Goal: Task Accomplishment & Management: Use online tool/utility

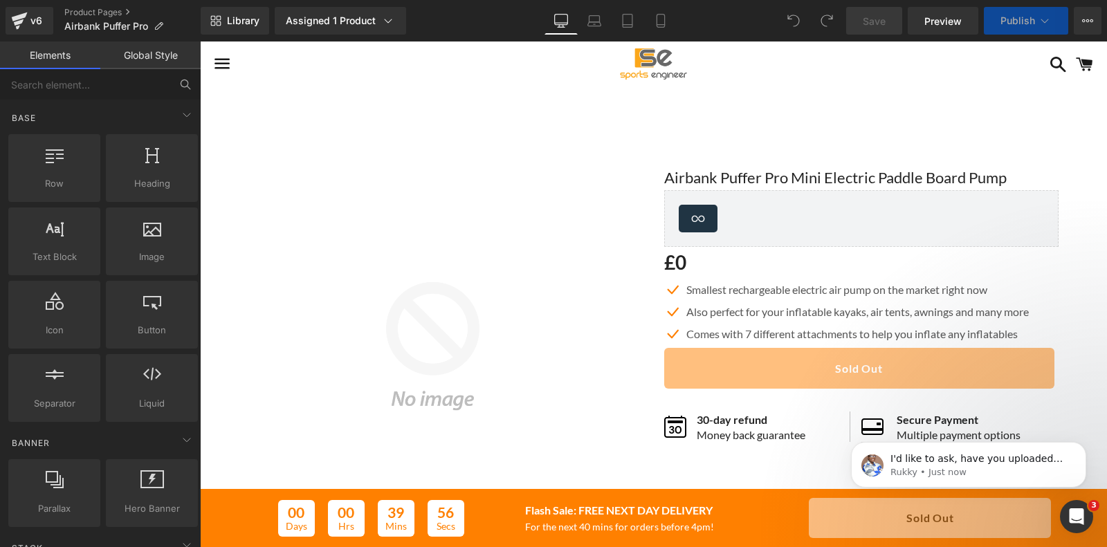
scroll to position [432, 0]
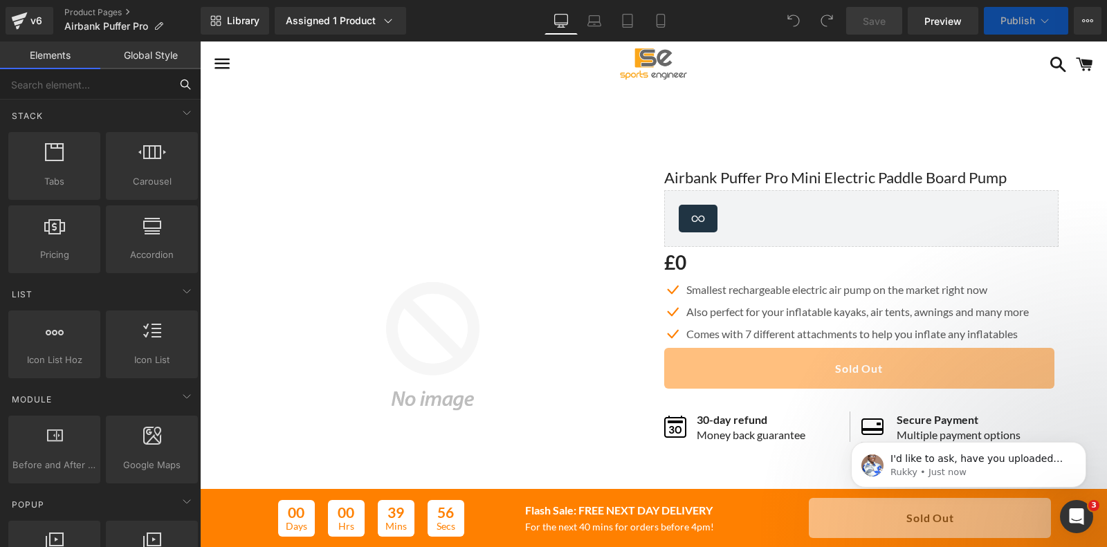
click at [92, 84] on input "text" at bounding box center [85, 84] width 170 height 30
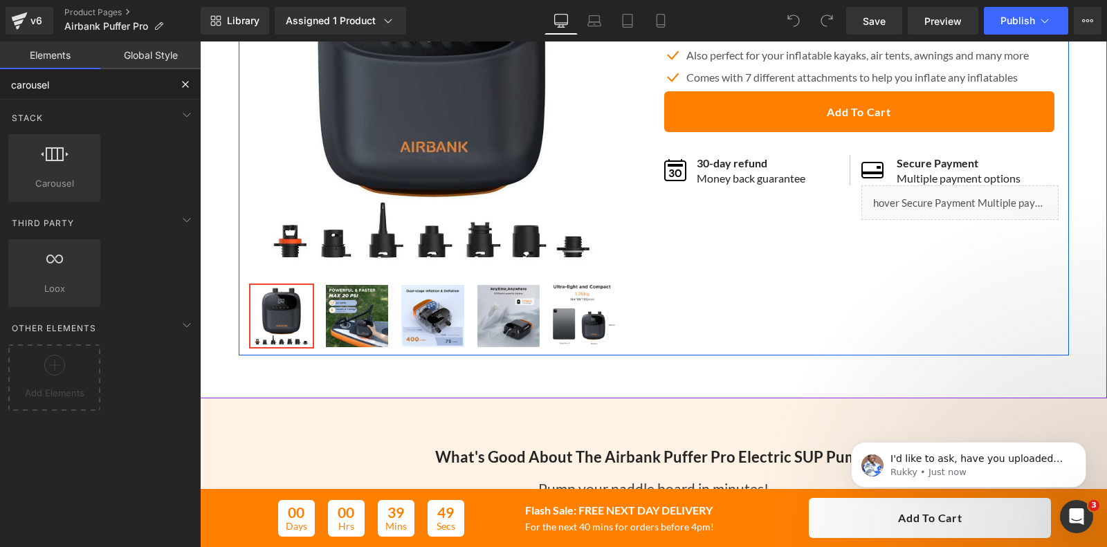
scroll to position [259, 0]
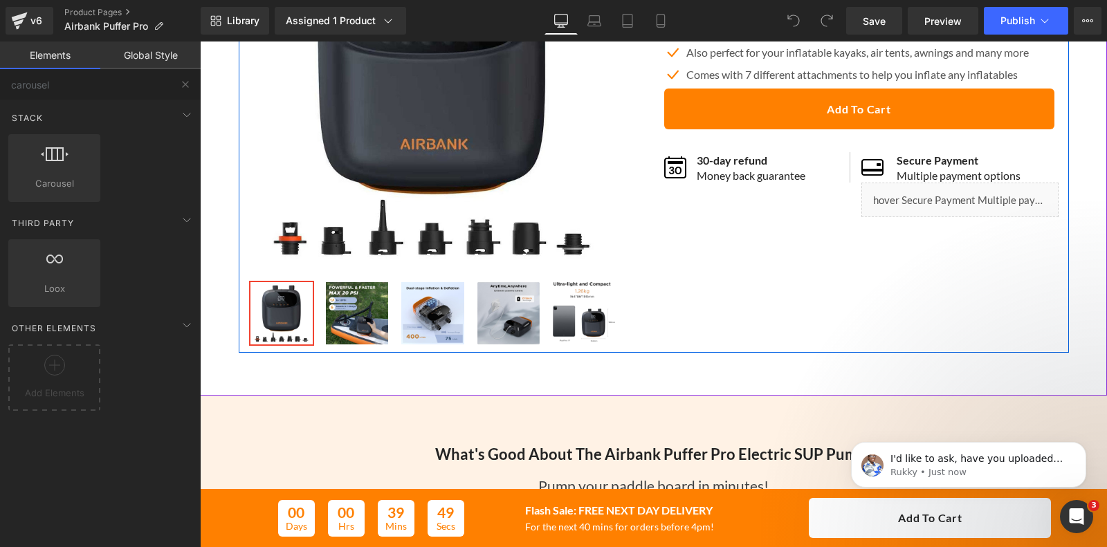
drag, startPoint x: 798, startPoint y: 246, endPoint x: 644, endPoint y: 293, distance: 161.1
click at [798, 246] on div "Sale Off (P) Image ‹ ›" at bounding box center [654, 117] width 830 height 470
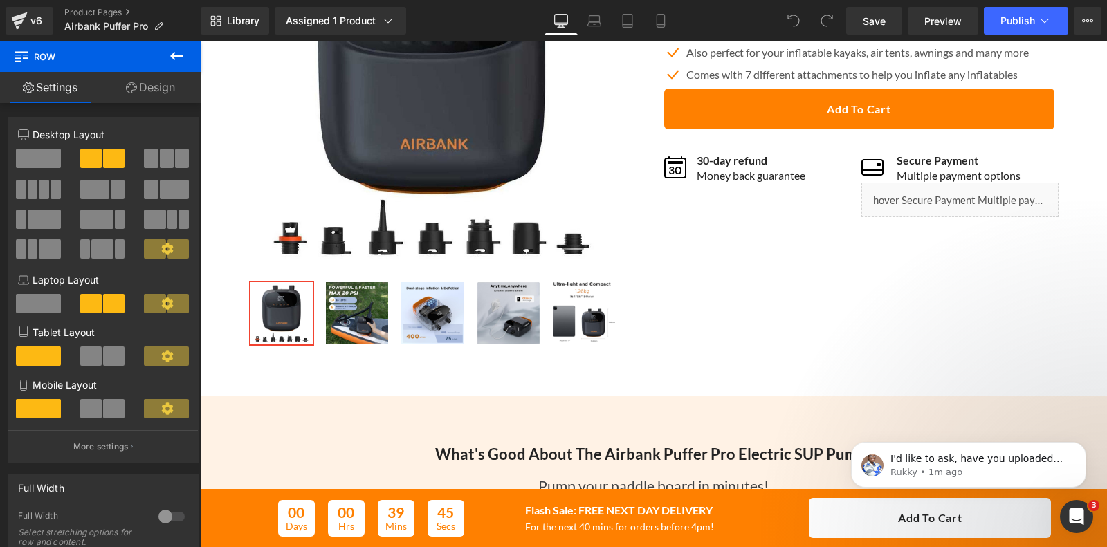
click at [173, 53] on icon at bounding box center [176, 56] width 17 height 17
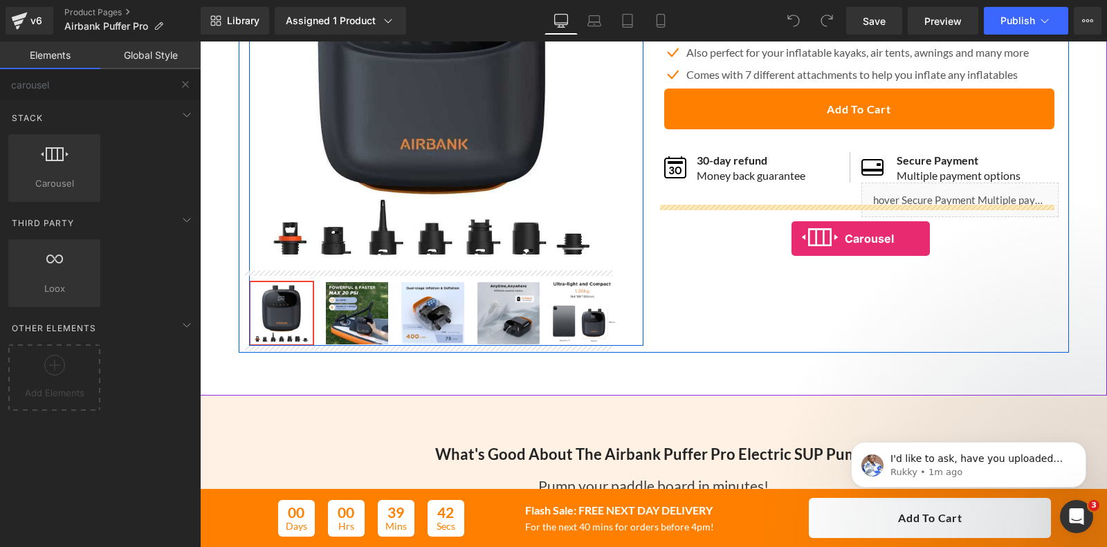
drag, startPoint x: 259, startPoint y: 214, endPoint x: 791, endPoint y: 239, distance: 533.2
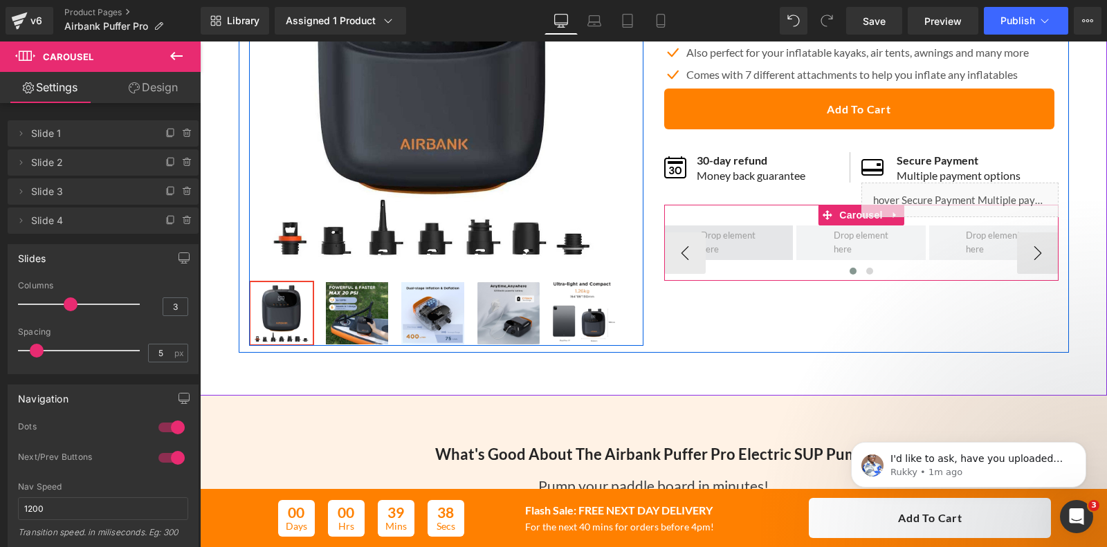
click at [737, 242] on span at bounding box center [728, 243] width 64 height 36
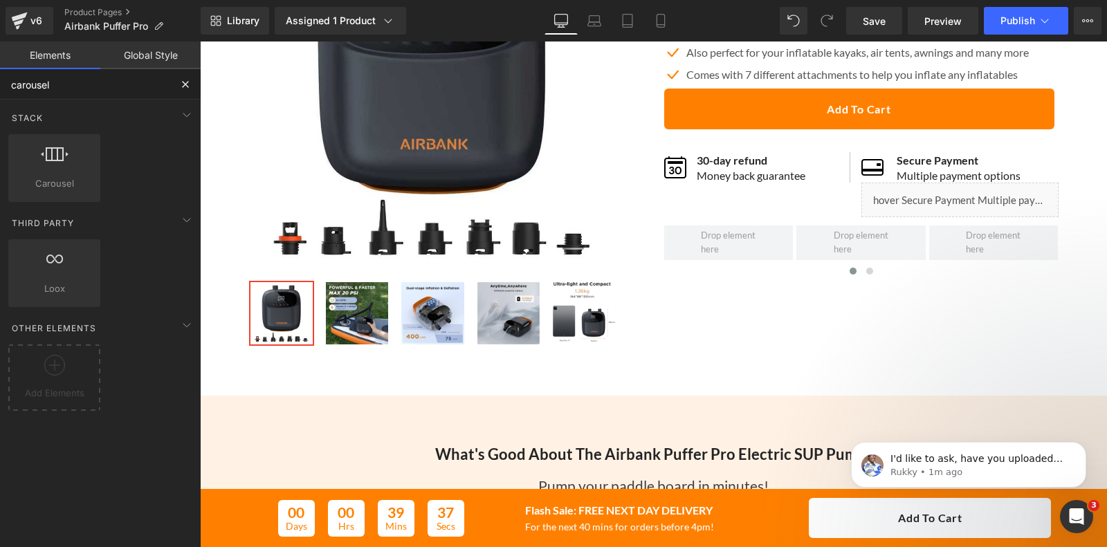
click at [78, 83] on input "carousel" at bounding box center [85, 84] width 170 height 30
type input "carousela"
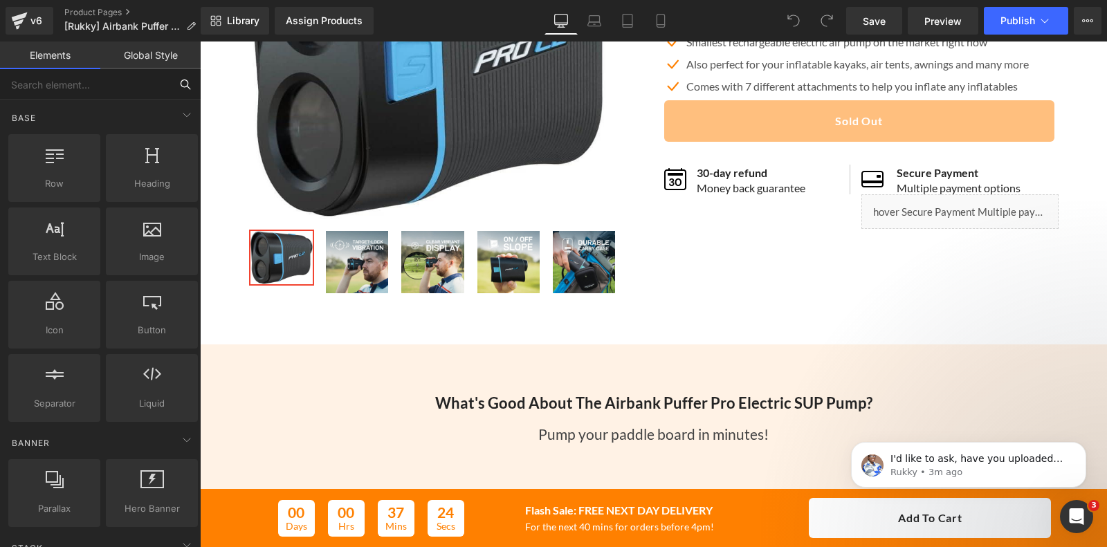
click at [123, 82] on input "text" at bounding box center [85, 84] width 170 height 30
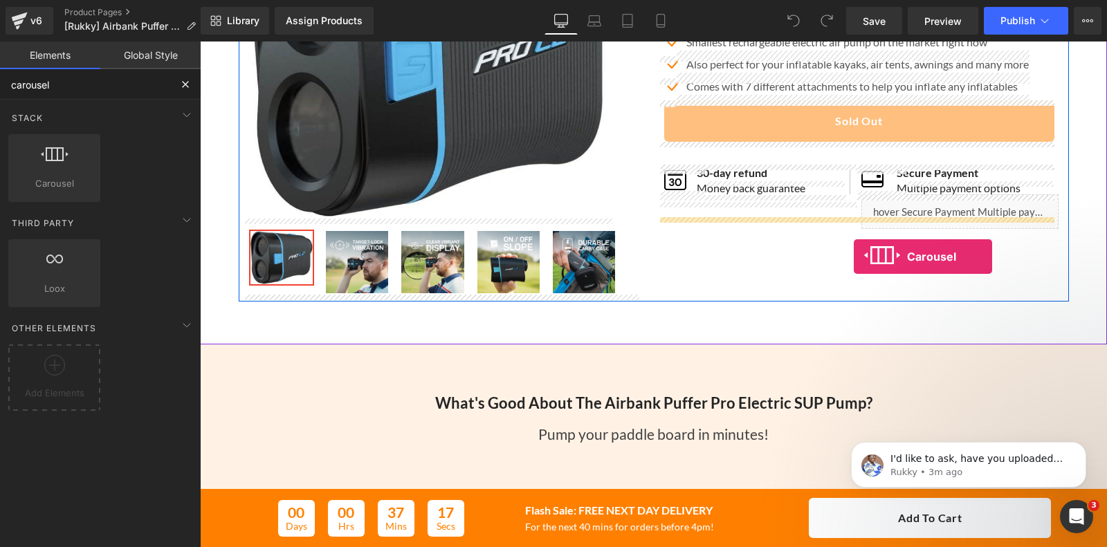
drag, startPoint x: 263, startPoint y: 208, endPoint x: 854, endPoint y: 257, distance: 592.8
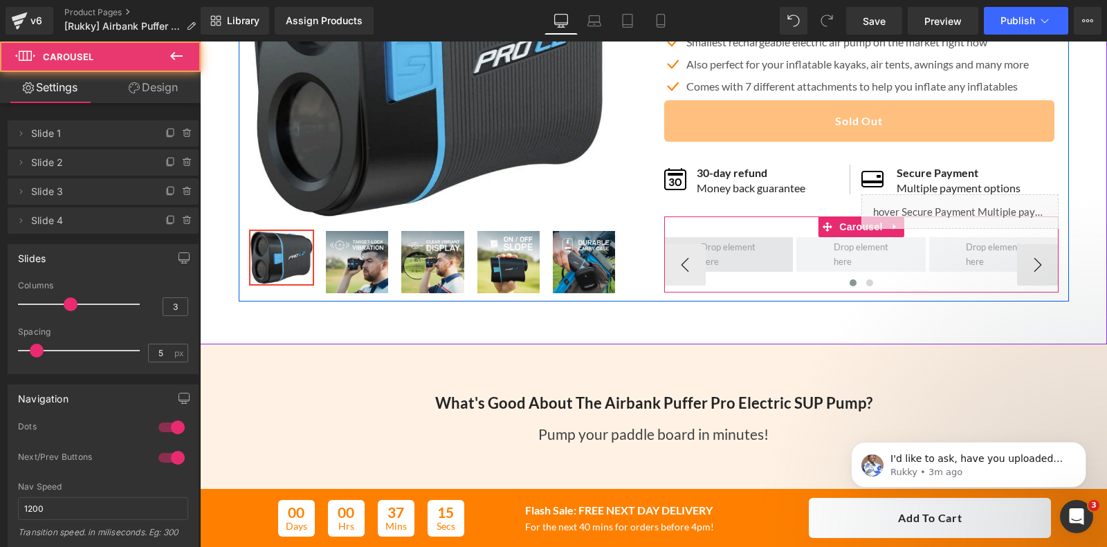
click at [730, 250] on span at bounding box center [728, 255] width 64 height 36
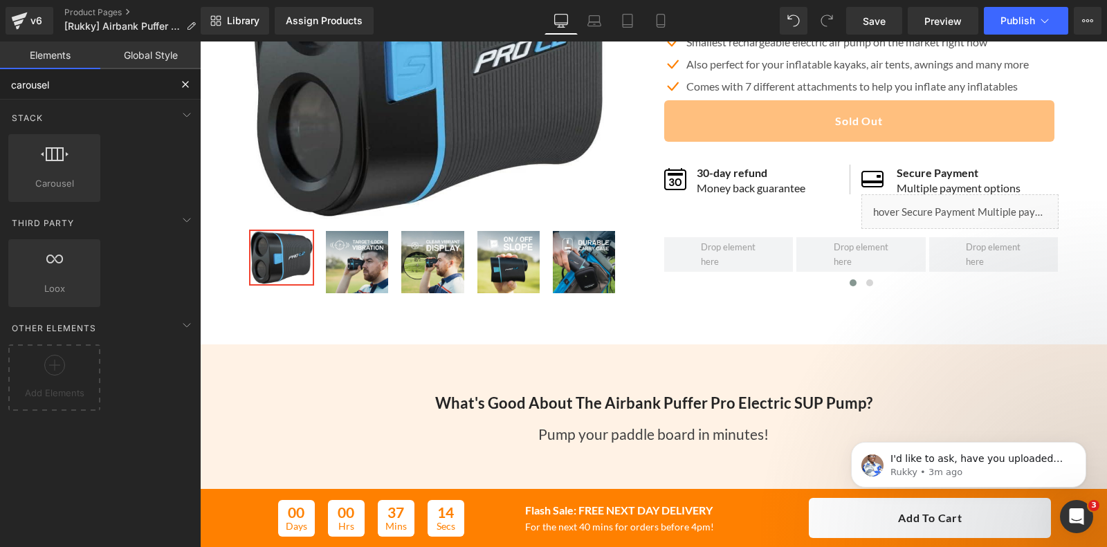
click at [94, 84] on input "carousel" at bounding box center [85, 84] width 170 height 30
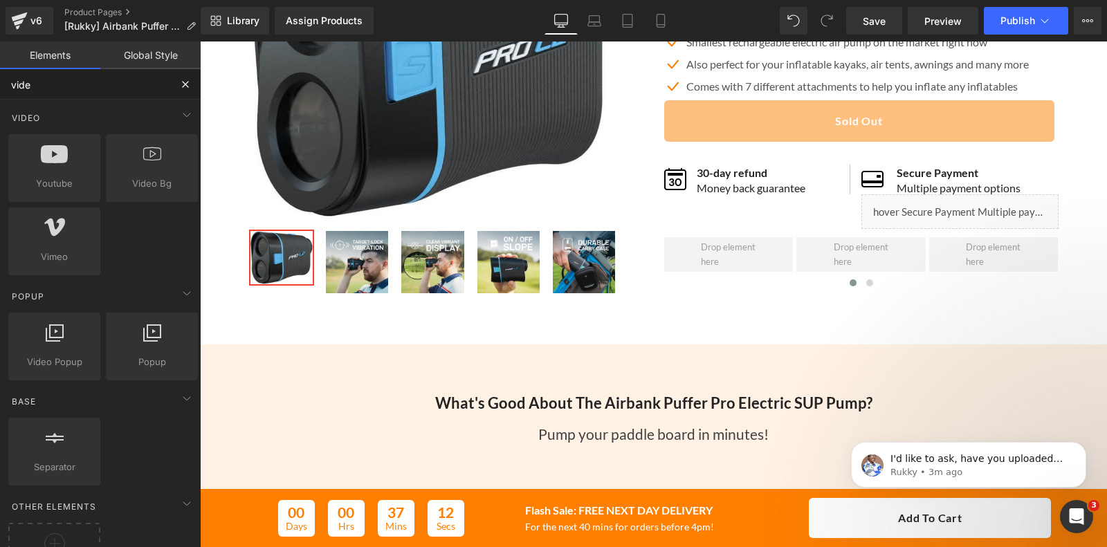
type input "video"
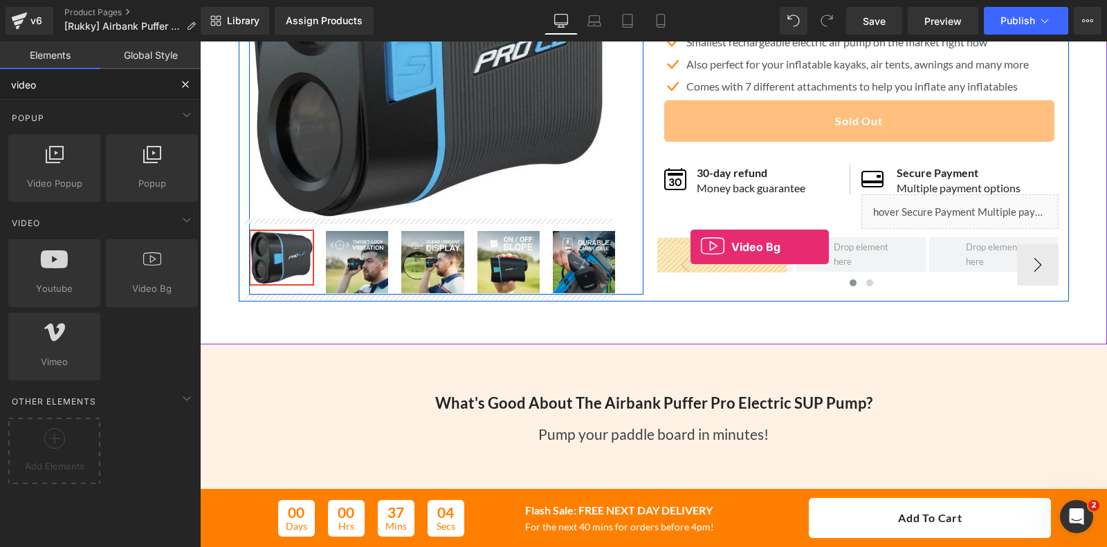
drag, startPoint x: 349, startPoint y: 317, endPoint x: 690, endPoint y: 247, distance: 348.8
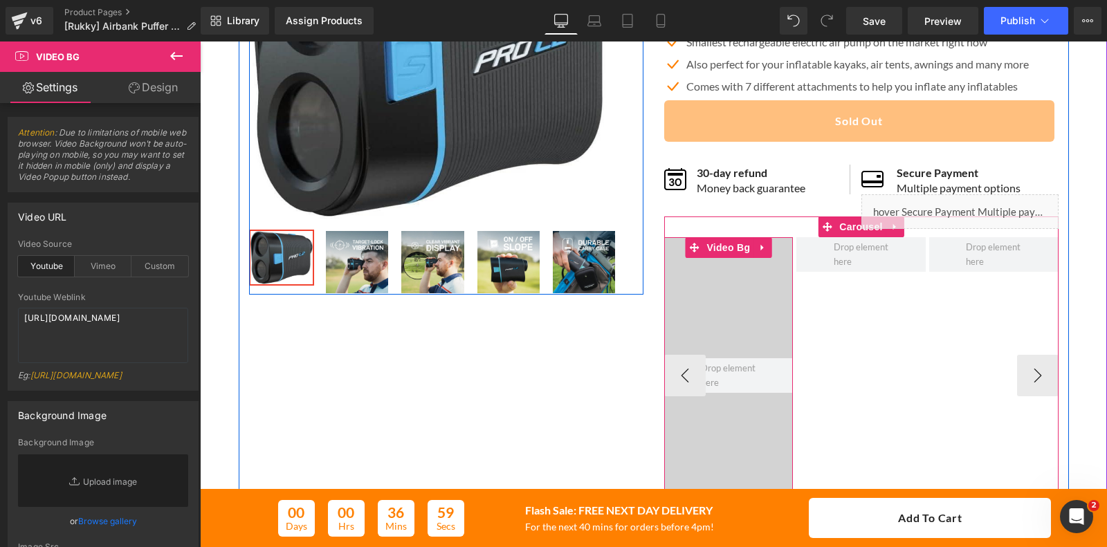
click at [739, 319] on div at bounding box center [728, 375] width 129 height 277
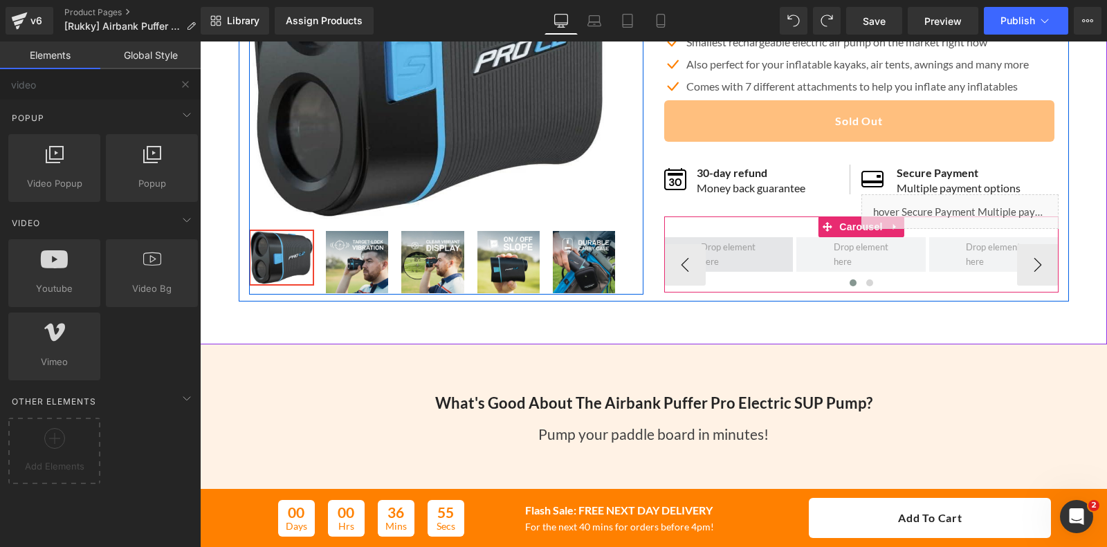
click at [742, 253] on span at bounding box center [728, 255] width 64 height 36
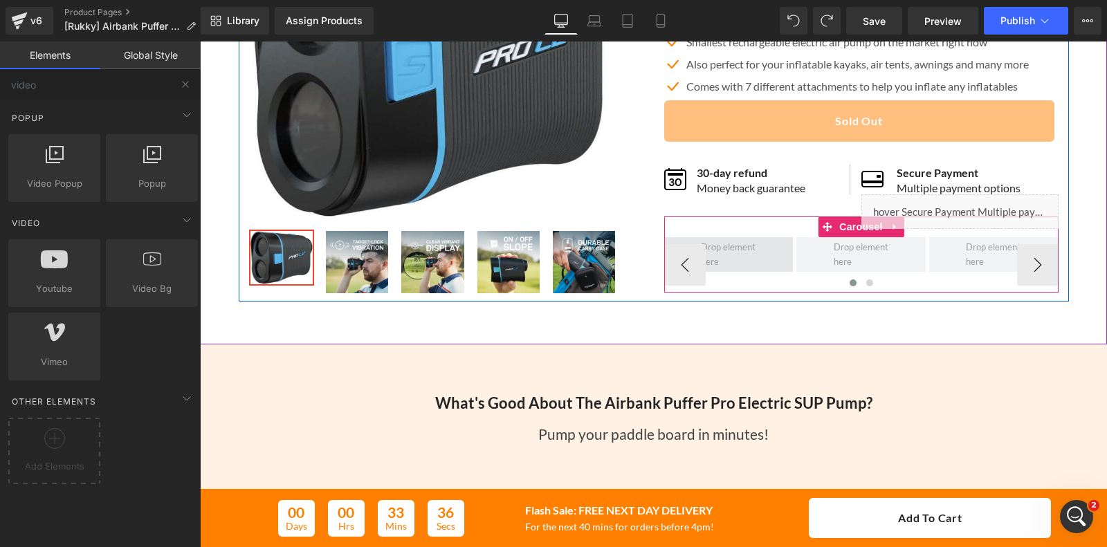
click at [724, 246] on span at bounding box center [728, 255] width 64 height 36
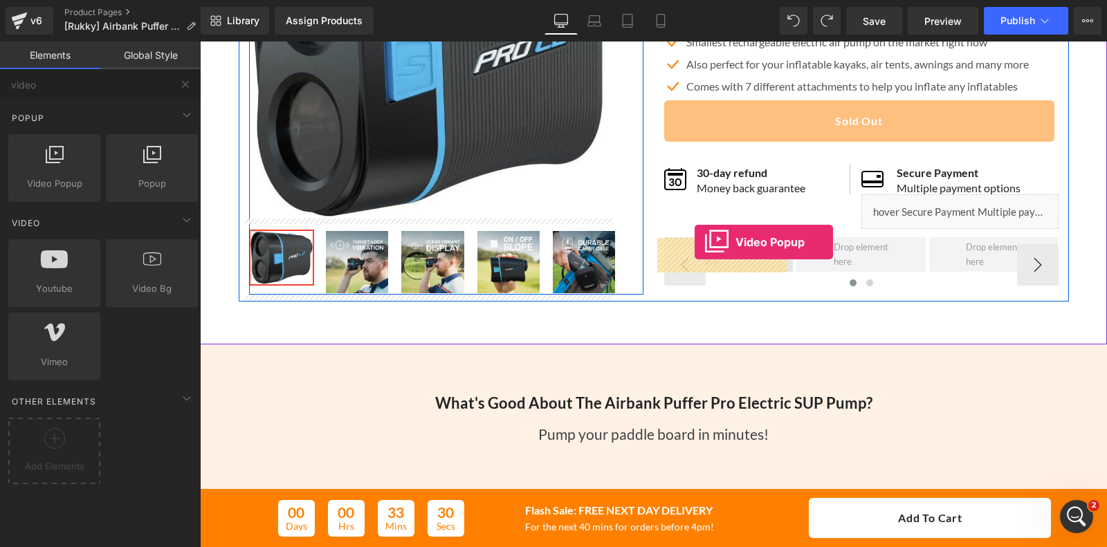
drag, startPoint x: 257, startPoint y: 212, endPoint x: 696, endPoint y: 241, distance: 439.5
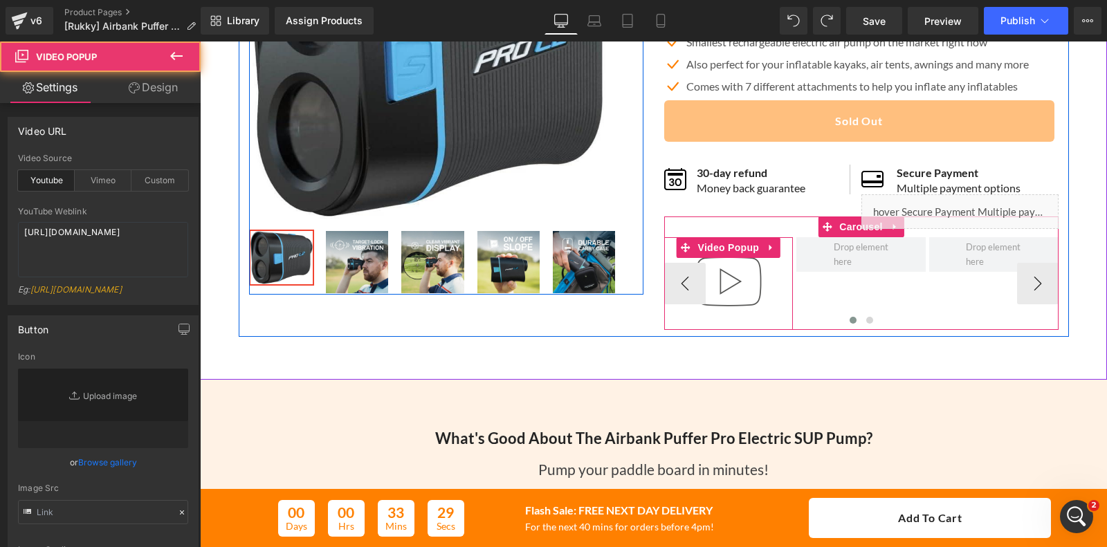
type input "//[DOMAIN_NAME][URL]"
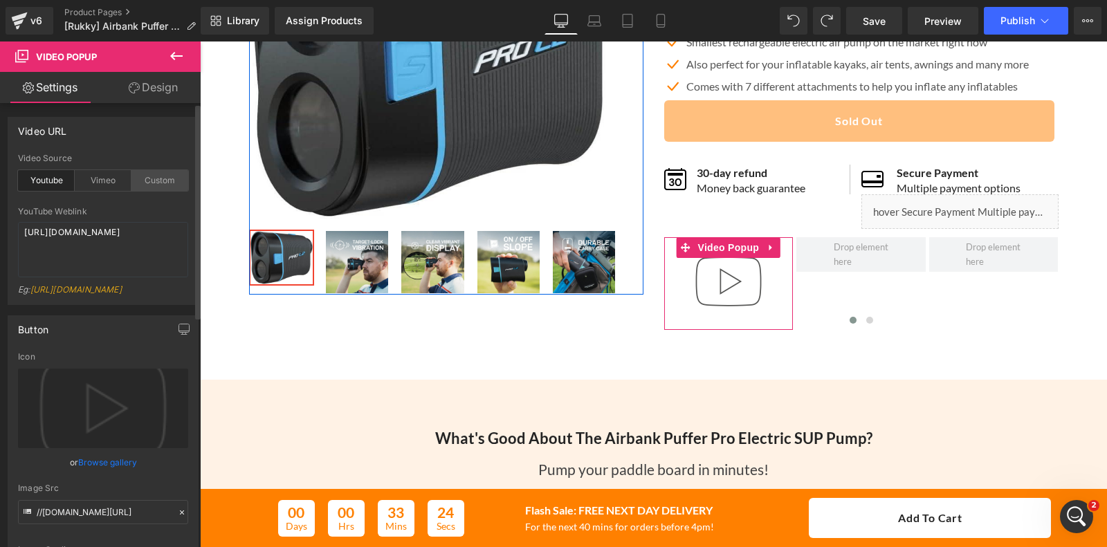
click at [147, 172] on div "Custom" at bounding box center [159, 180] width 57 height 21
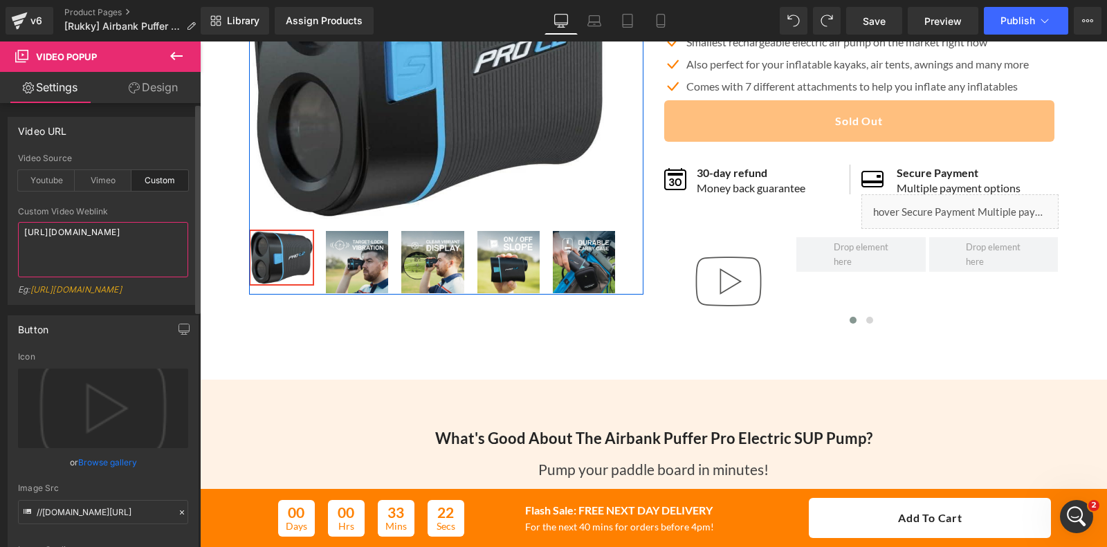
click at [138, 236] on textarea "[URL][DOMAIN_NAME]" at bounding box center [103, 249] width 170 height 55
click at [145, 277] on textarea "[URL][DOMAIN_NAME]" at bounding box center [103, 249] width 170 height 55
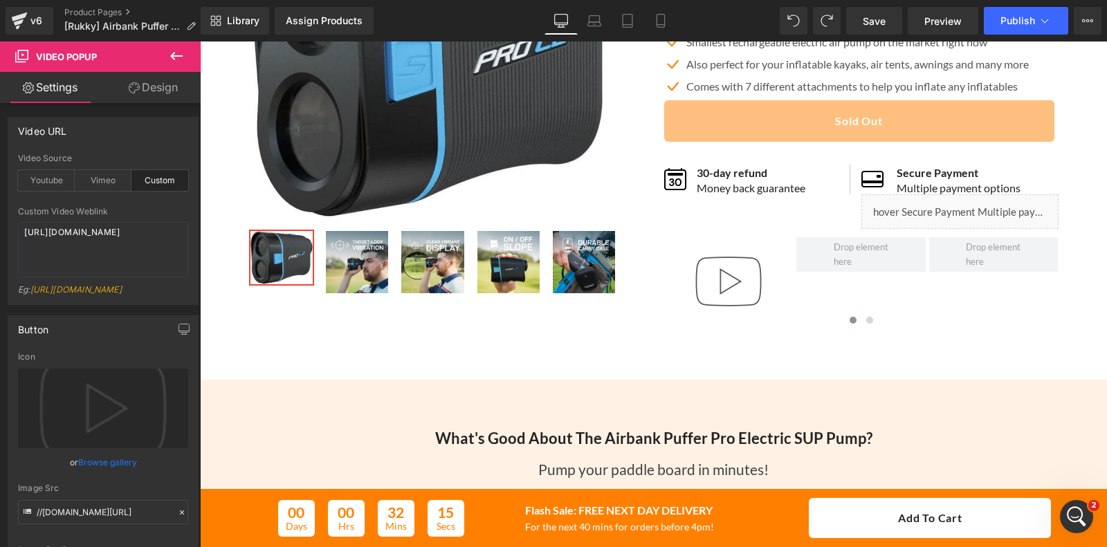
click at [181, 50] on icon at bounding box center [176, 56] width 17 height 17
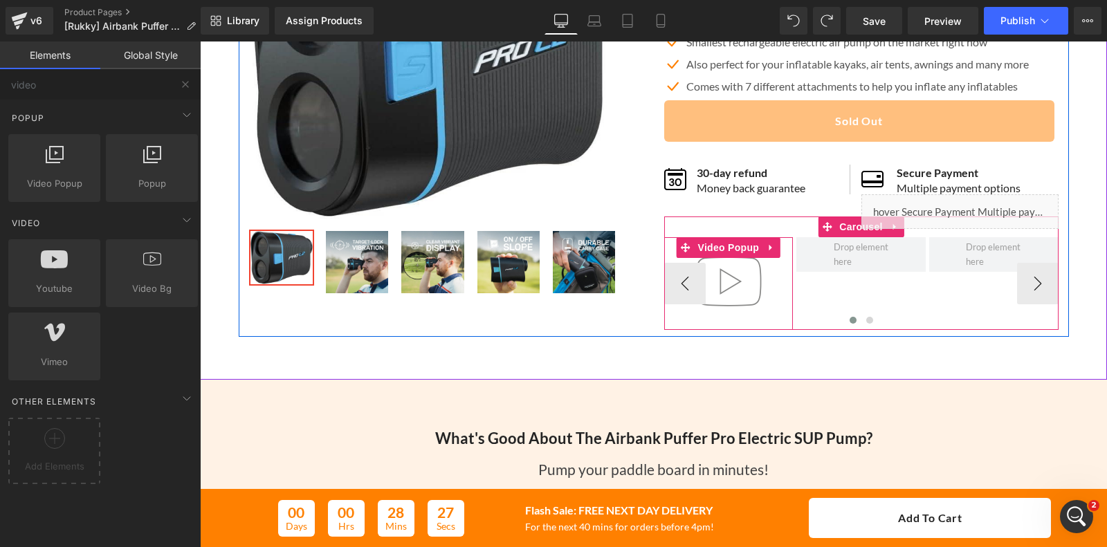
click at [720, 294] on img at bounding box center [728, 281] width 89 height 89
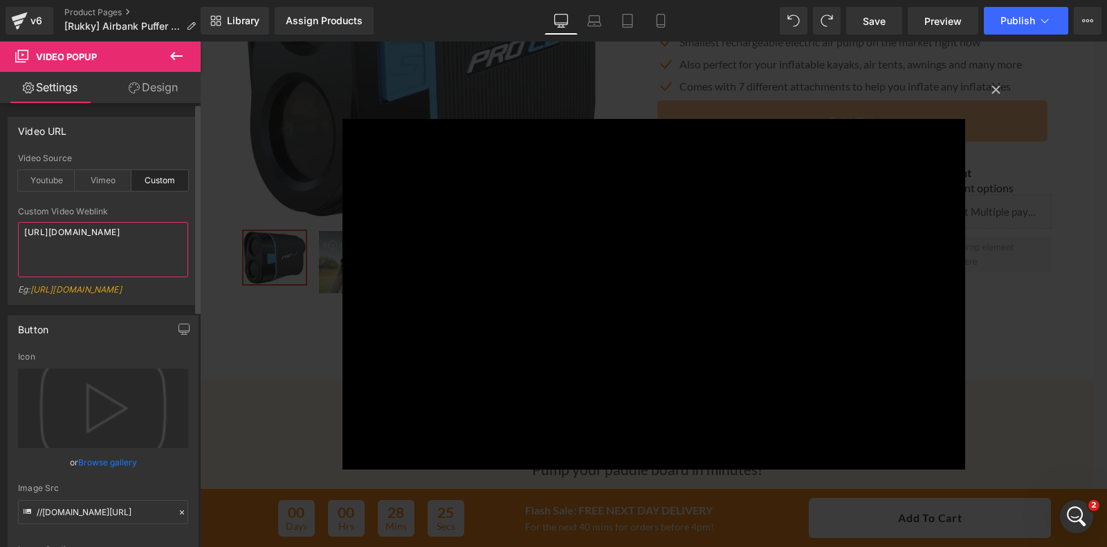
click at [137, 250] on textarea "[URL][DOMAIN_NAME]" at bounding box center [103, 249] width 170 height 55
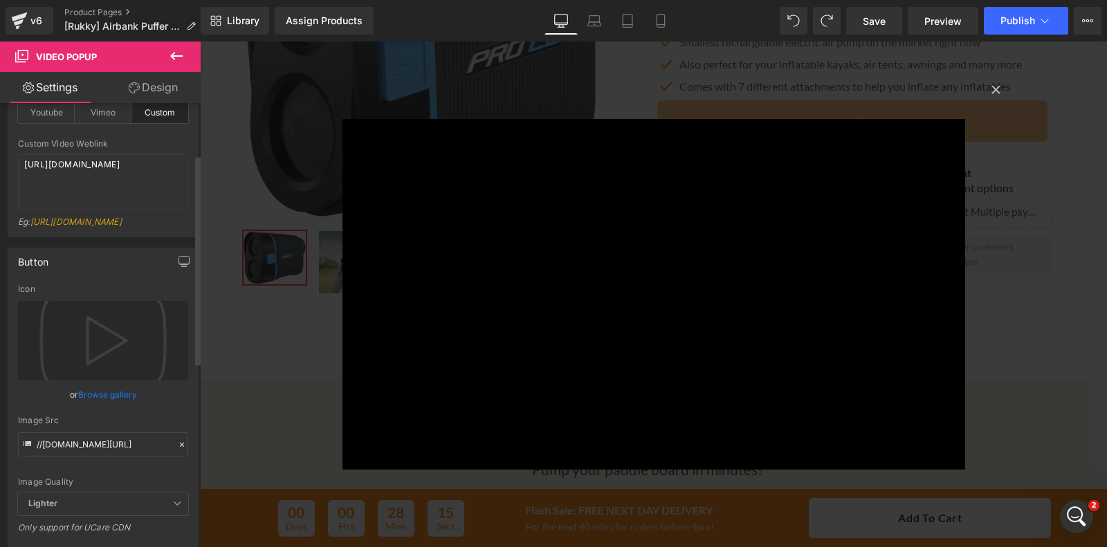
scroll to position [173, 0]
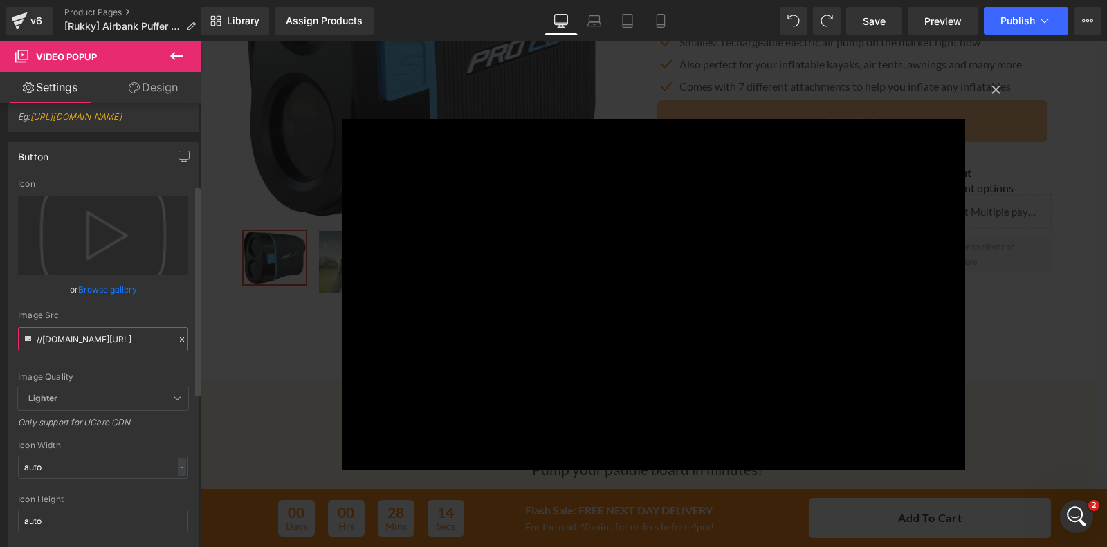
click at [129, 351] on input "//[DOMAIN_NAME][URL]" at bounding box center [103, 339] width 170 height 24
click at [114, 302] on link "Browse gallery" at bounding box center [107, 289] width 59 height 24
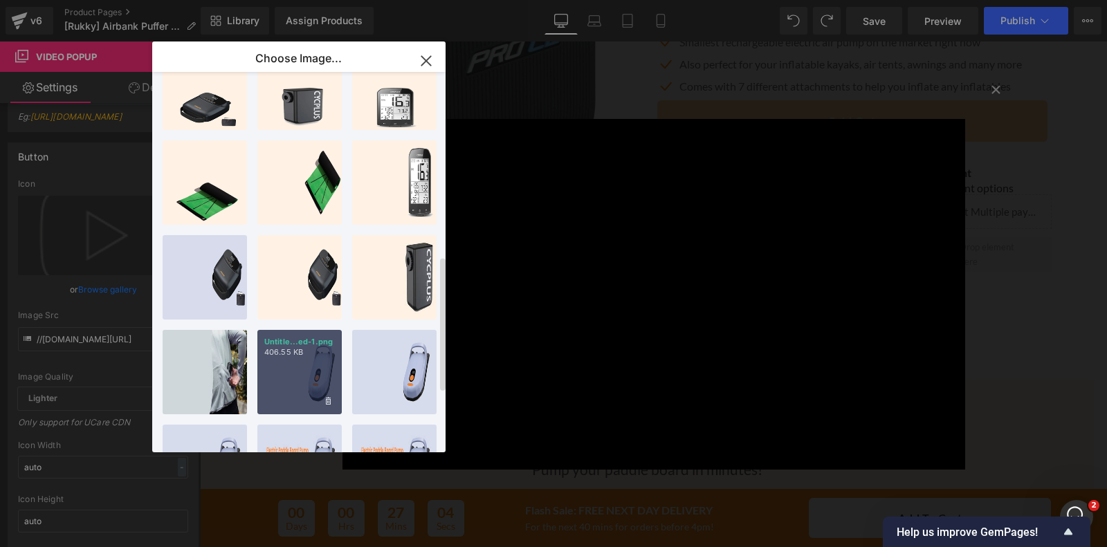
scroll to position [519, 0]
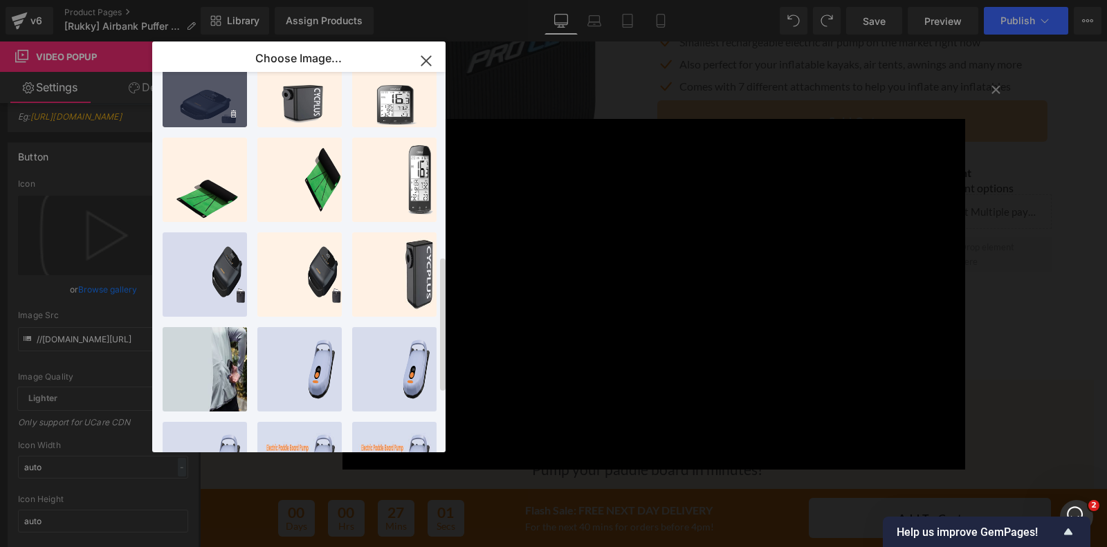
drag, startPoint x: 30, startPoint y: 64, endPoint x: 219, endPoint y: 97, distance: 191.7
click at [219, 97] on div "v b...v b.png 139.67 KB" at bounding box center [205, 85] width 84 height 84
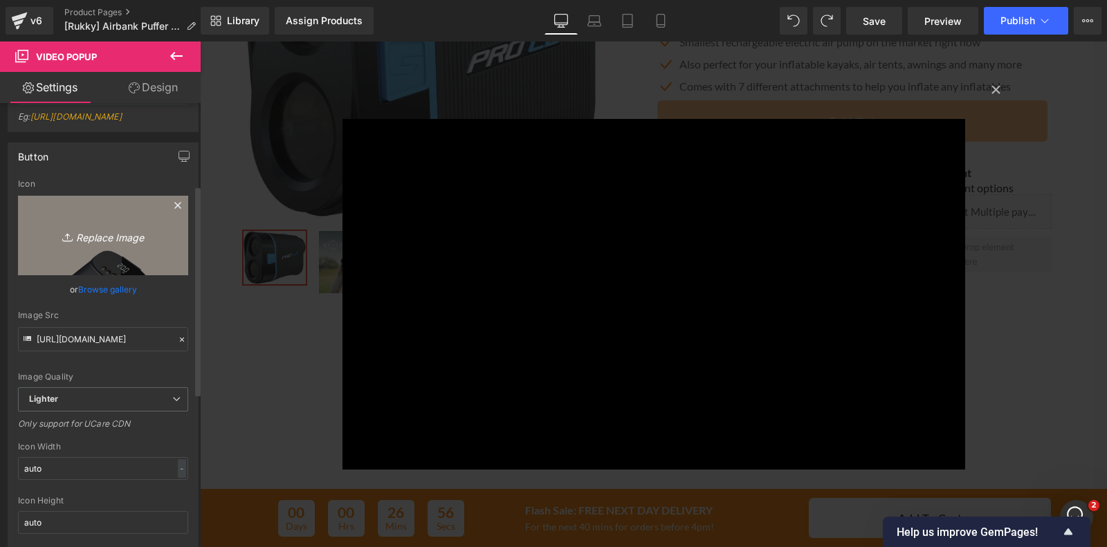
click at [111, 244] on icon "Replace Image" at bounding box center [103, 235] width 111 height 17
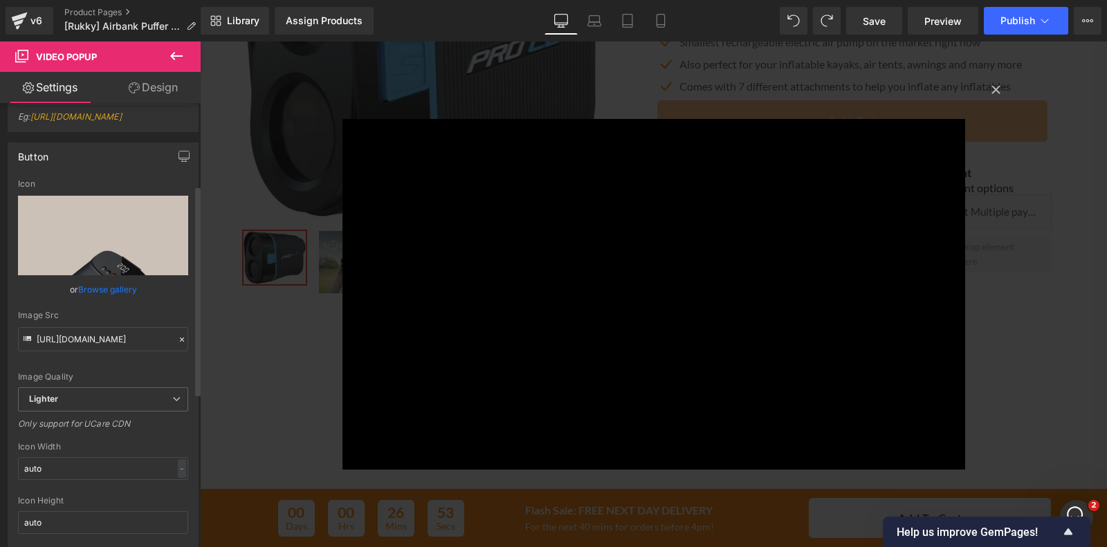
click at [93, 302] on link "Browse gallery" at bounding box center [107, 289] width 59 height 24
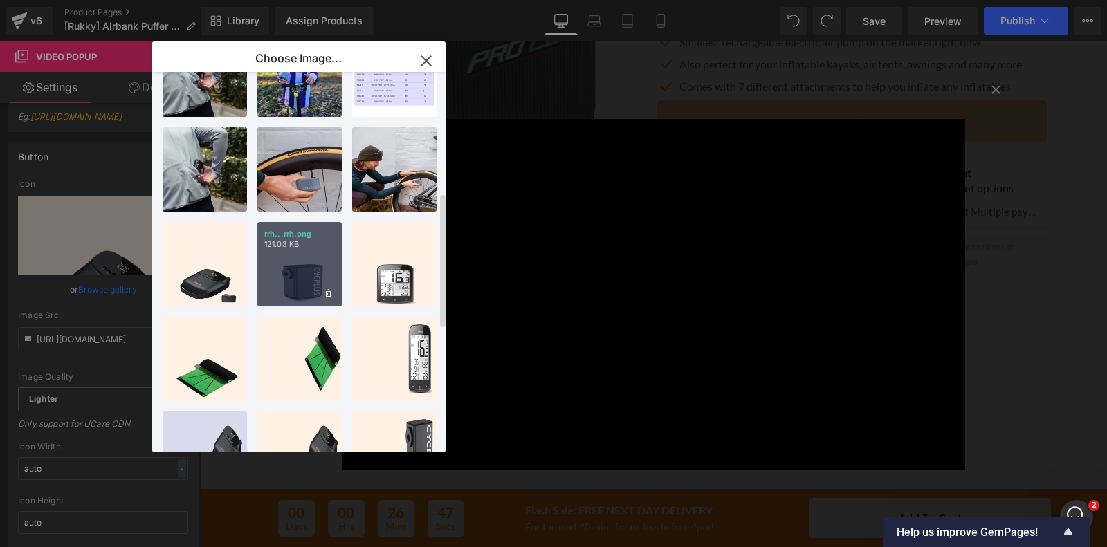
scroll to position [0, 0]
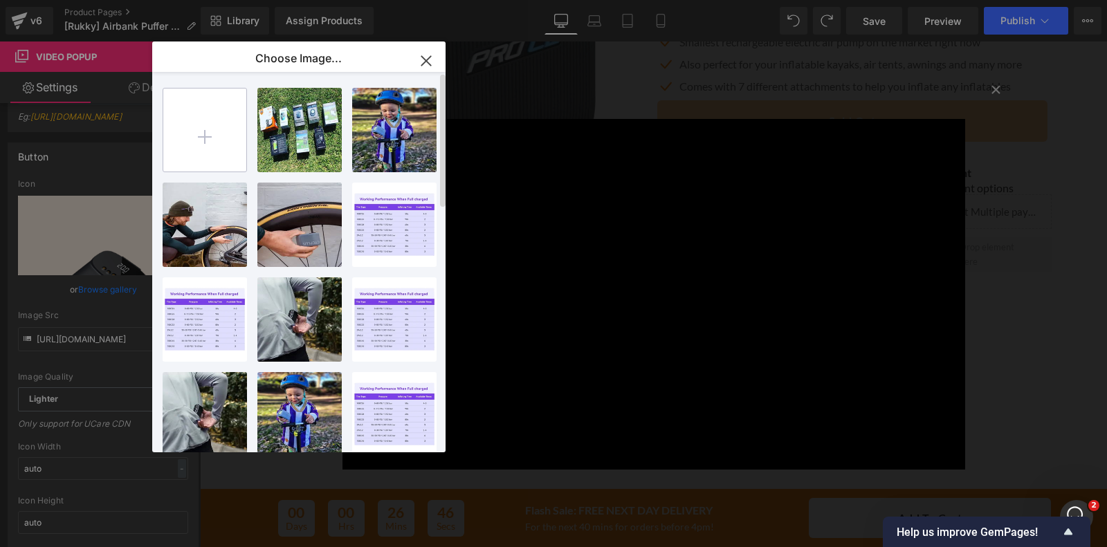
click at [199, 139] on input "file" at bounding box center [204, 130] width 83 height 83
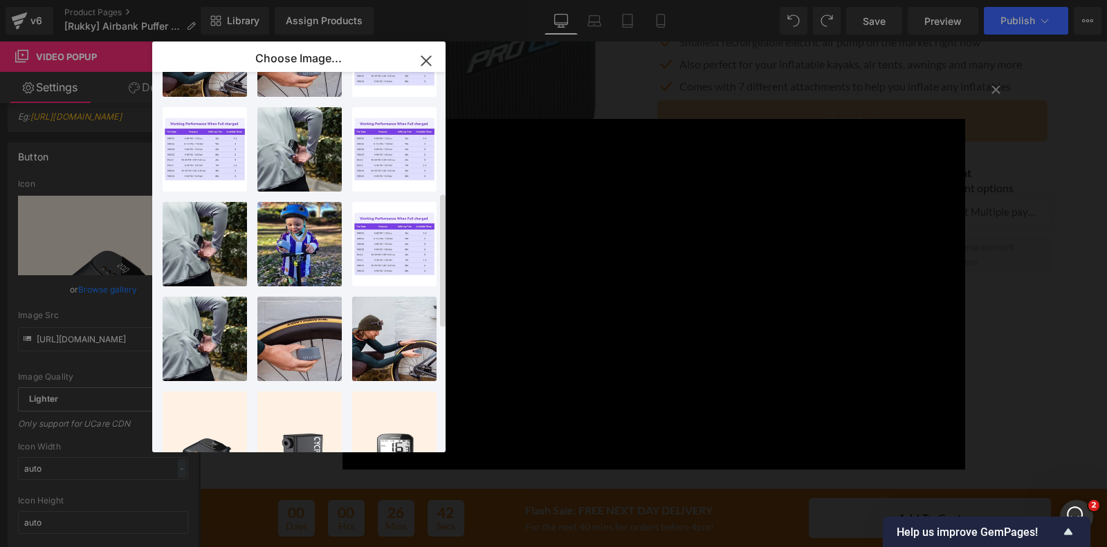
scroll to position [346, 0]
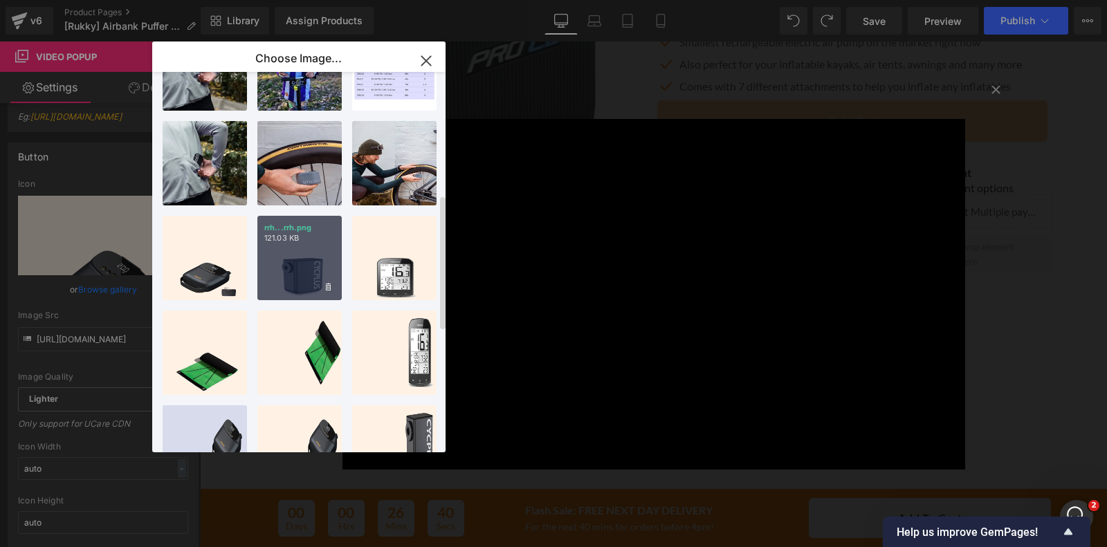
click at [303, 282] on div "rrh...rrh.png 121.03 KB" at bounding box center [299, 258] width 84 height 84
type input "[URL][DOMAIN_NAME]"
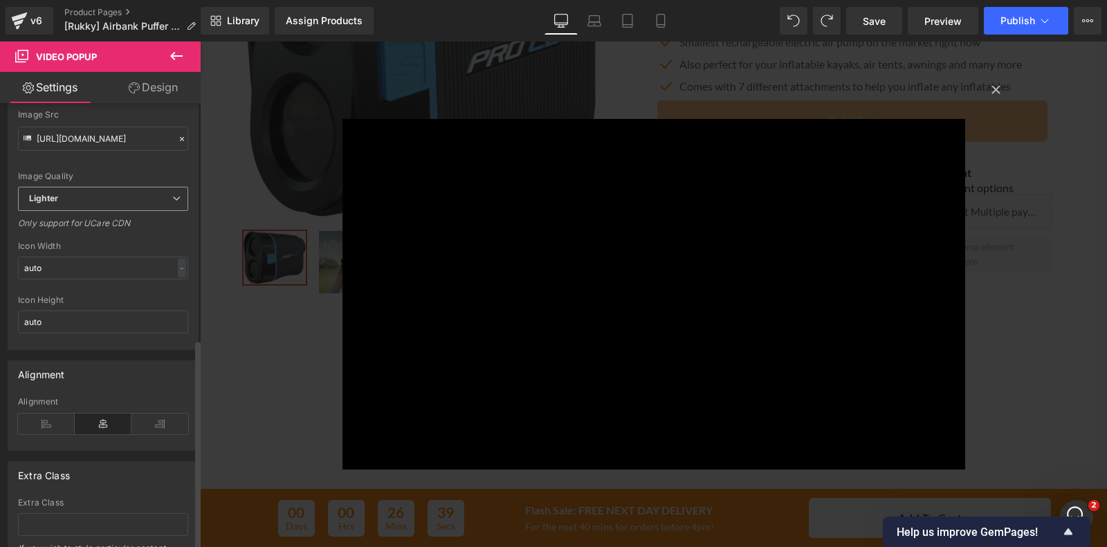
scroll to position [498, 0]
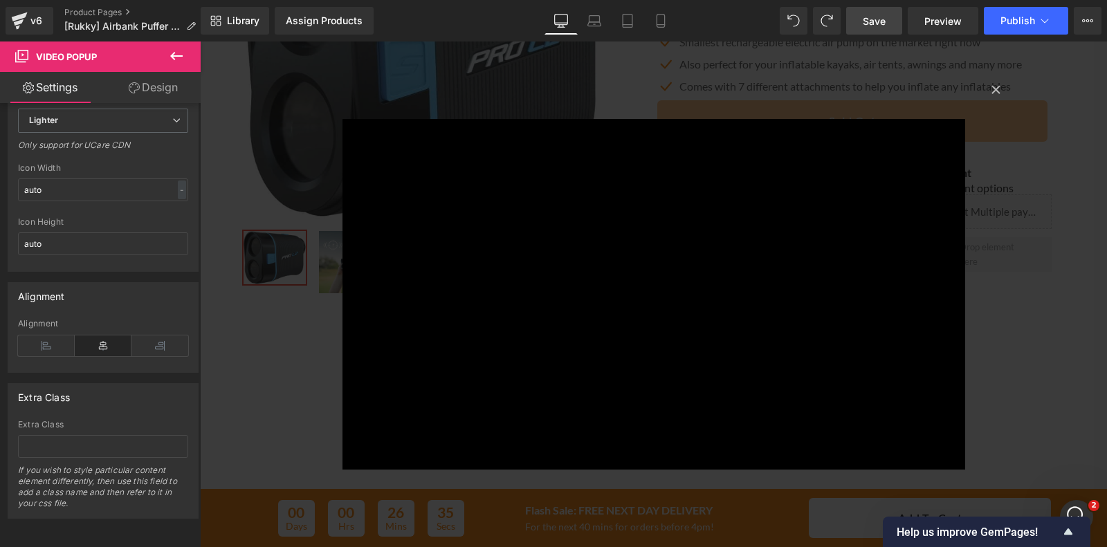
click at [870, 23] on span "Save" at bounding box center [874, 21] width 23 height 15
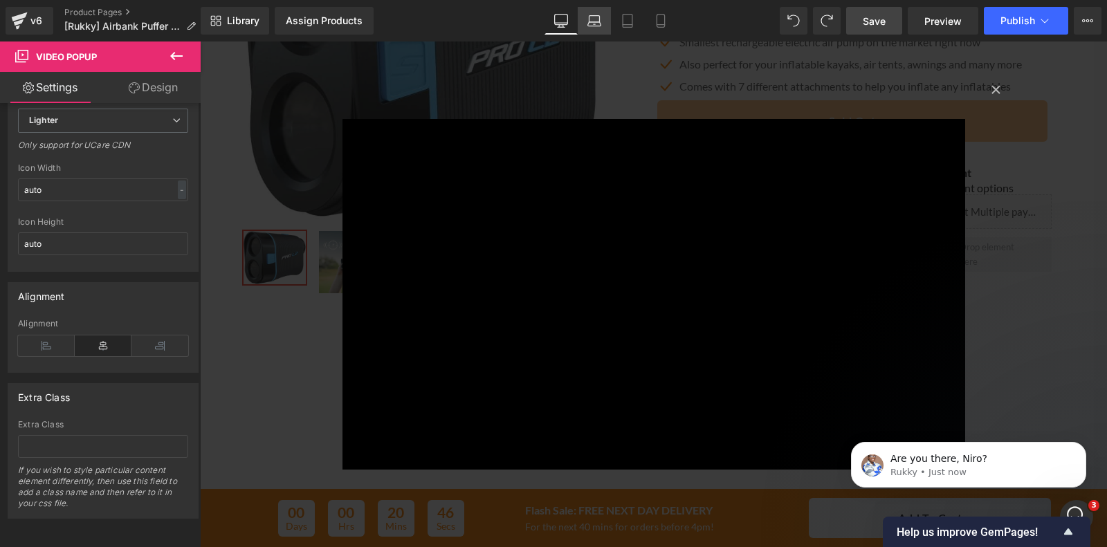
scroll to position [0, 0]
click at [1074, 505] on icon "Open Intercom Messenger" at bounding box center [1074, 515] width 23 height 23
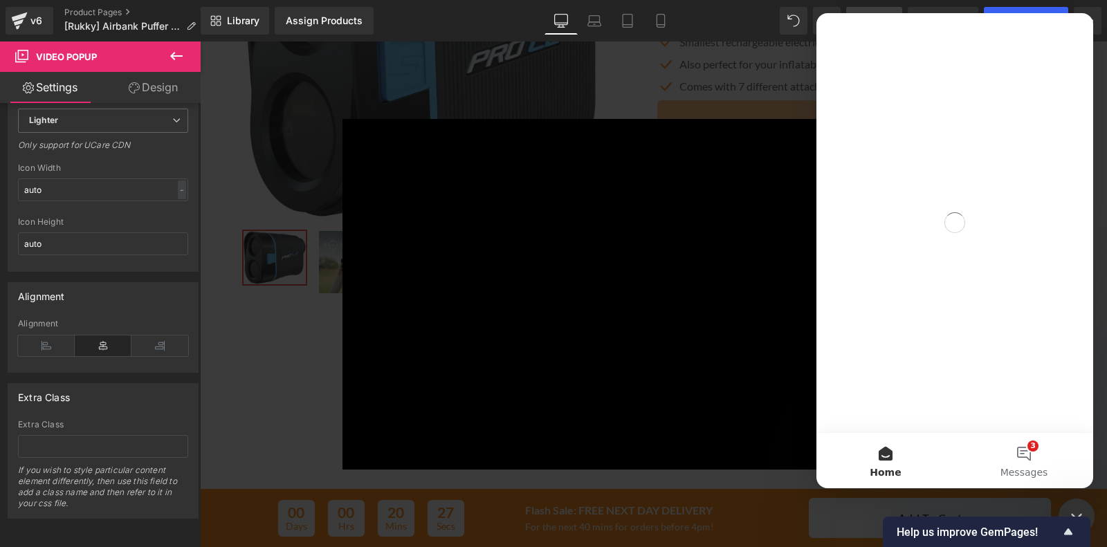
click at [1074, 503] on div "Close Intercom Messenger" at bounding box center [1074, 514] width 33 height 33
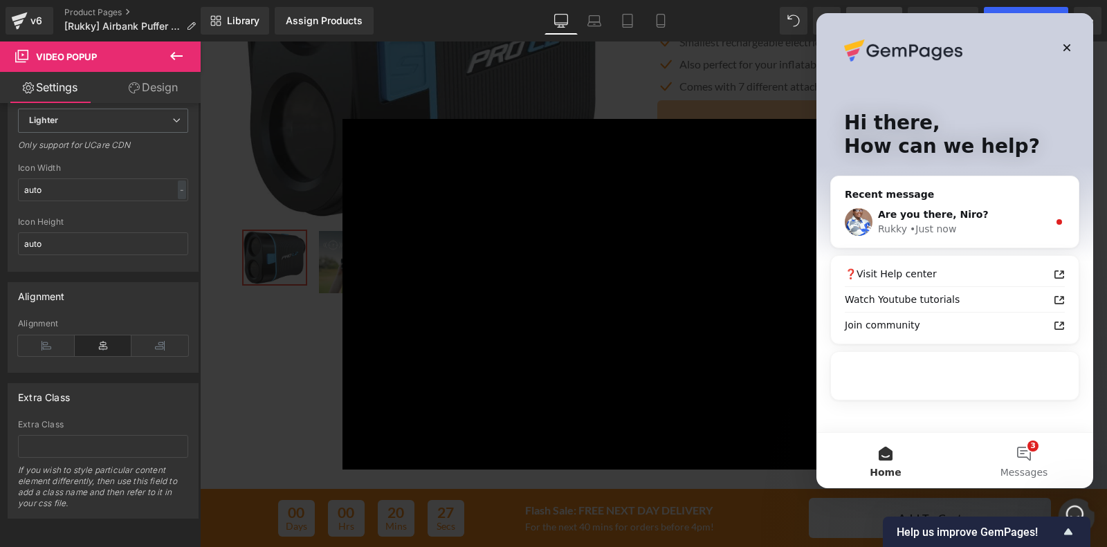
click at [1072, 502] on div "Open Intercom Messenger" at bounding box center [1074, 515] width 46 height 46
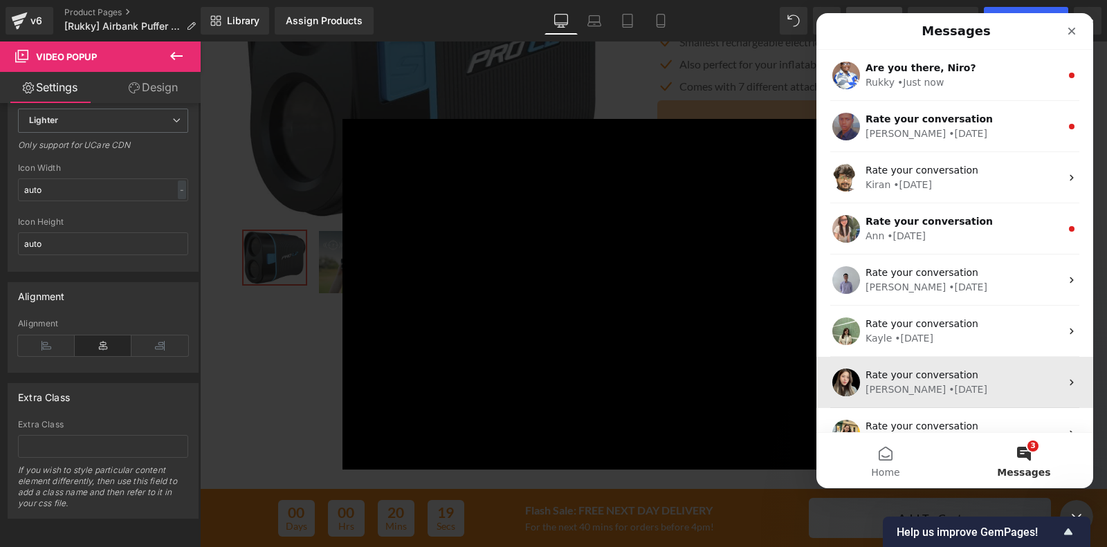
click at [959, 392] on div "[PERSON_NAME] • [DATE]" at bounding box center [962, 390] width 195 height 15
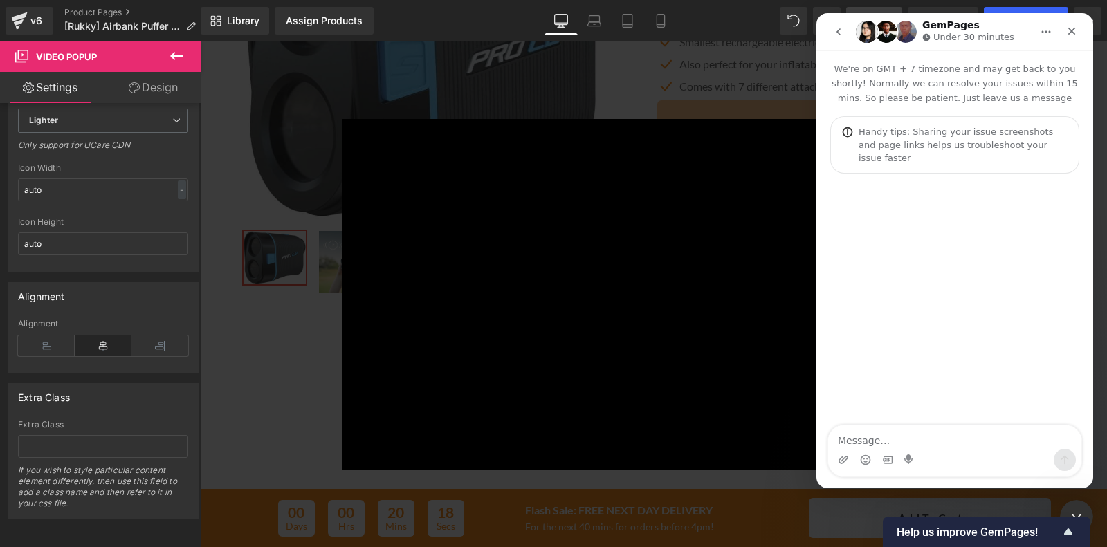
click at [838, 27] on icon "go back" at bounding box center [838, 31] width 11 height 11
drag, startPoint x: 1067, startPoint y: 30, endPoint x: 1902, endPoint y: 28, distance: 834.9
click at [1067, 30] on icon "Close" at bounding box center [1071, 31] width 11 height 11
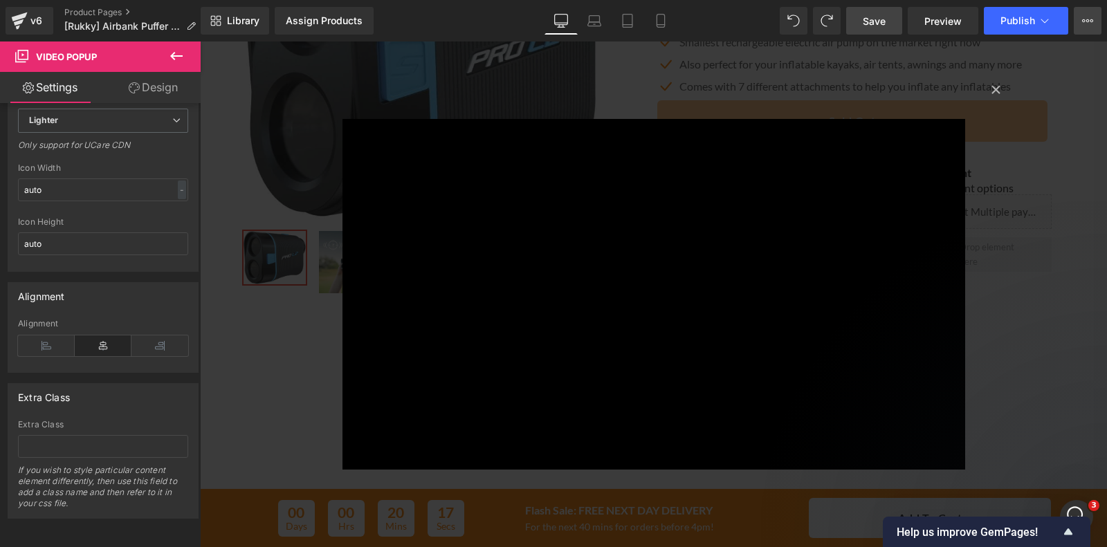
click at [1086, 15] on icon at bounding box center [1087, 20] width 11 height 11
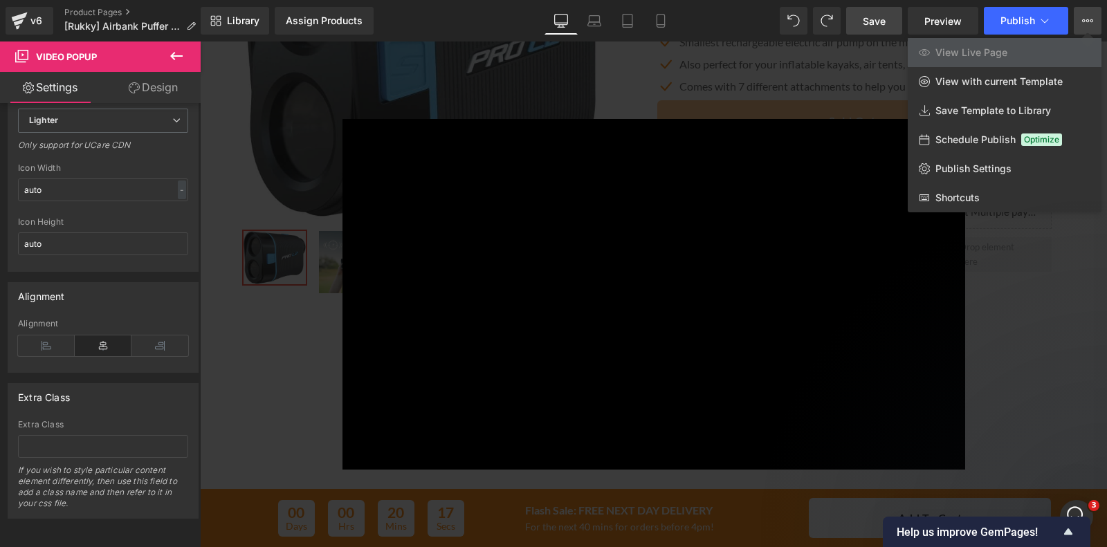
drag, startPoint x: 735, startPoint y: 24, endPoint x: 884, endPoint y: 21, distance: 149.4
click at [735, 24] on div "Library Assign Products Product Preview No product match your search. Please tr…" at bounding box center [654, 21] width 906 height 28
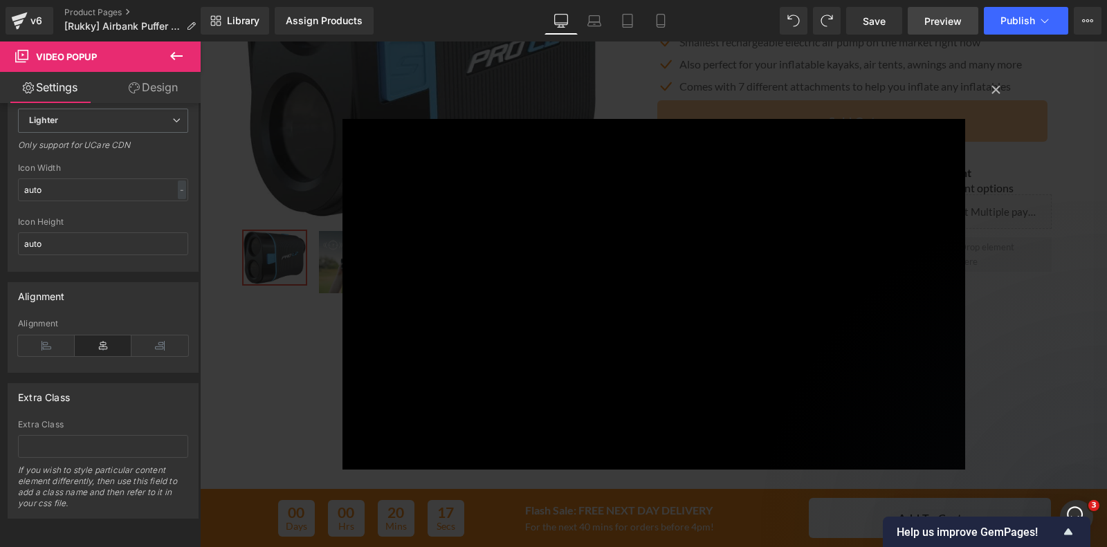
click at [935, 16] on span "Preview" at bounding box center [942, 21] width 37 height 15
click at [993, 89] on button "×" at bounding box center [996, 89] width 28 height 28
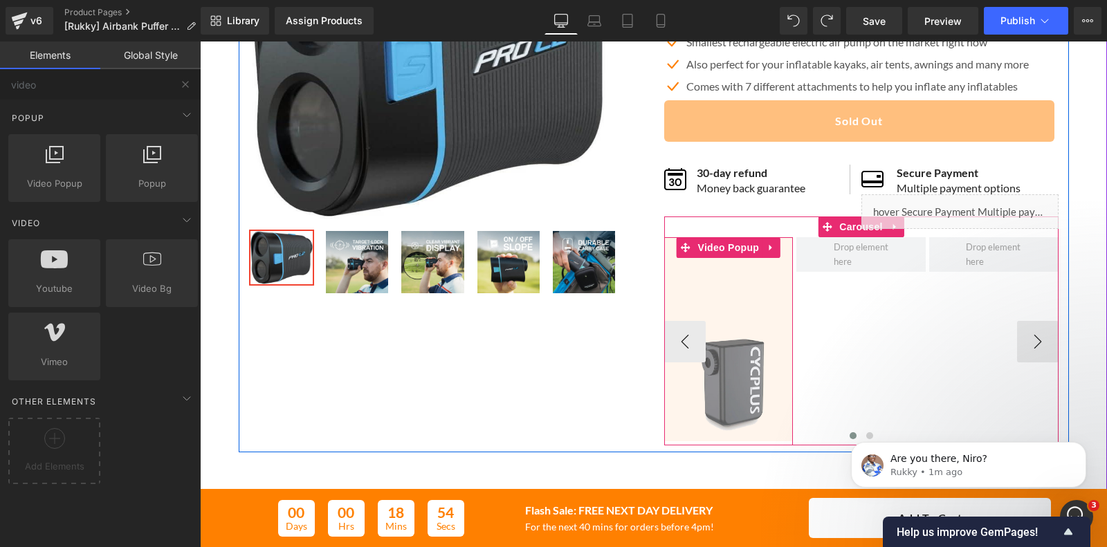
click at [734, 326] on img at bounding box center [728, 339] width 129 height 204
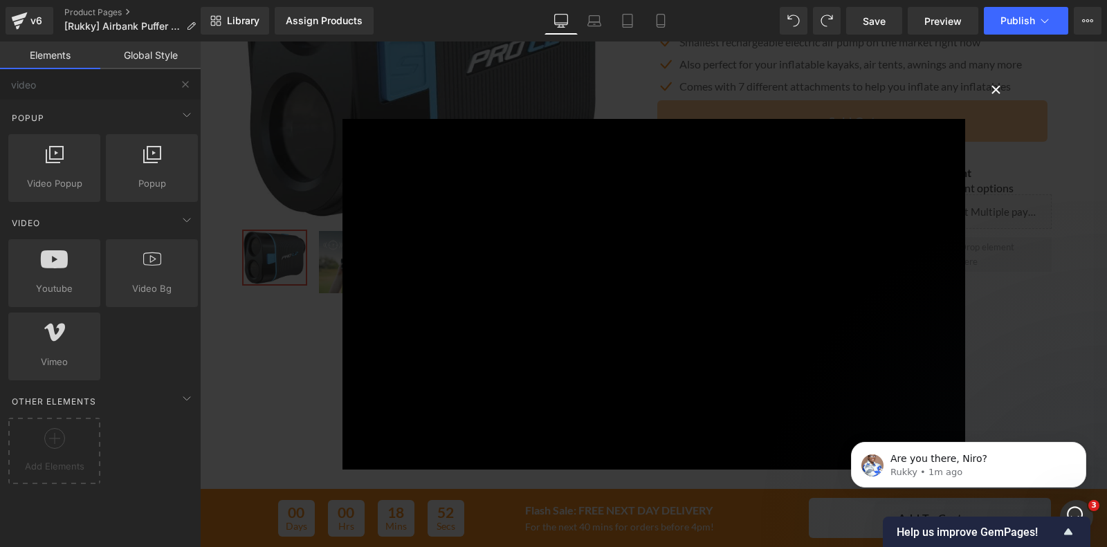
click at [988, 89] on button "×" at bounding box center [996, 89] width 28 height 28
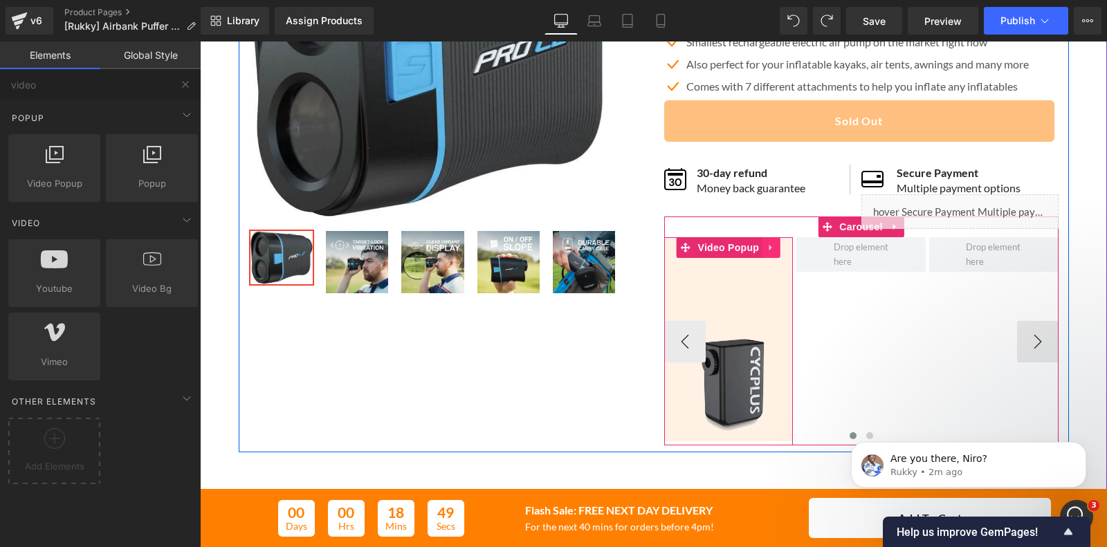
click at [766, 248] on icon at bounding box center [771, 248] width 10 height 10
click at [776, 248] on icon at bounding box center [780, 248] width 10 height 10
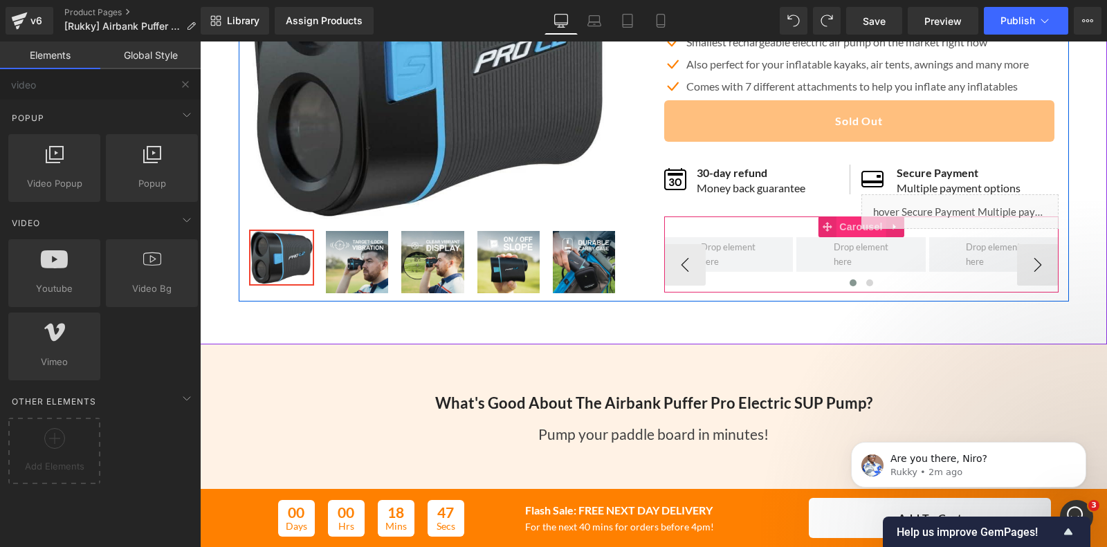
click at [836, 225] on span "Carousel" at bounding box center [861, 227] width 50 height 21
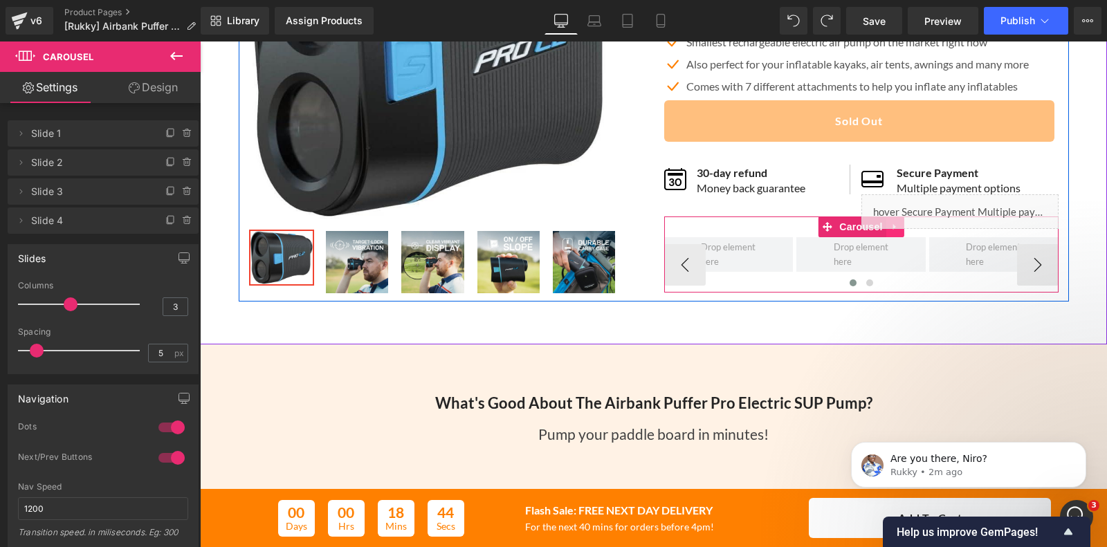
click at [888, 234] on link at bounding box center [895, 227] width 18 height 21
click at [901, 234] on link at bounding box center [904, 227] width 18 height 21
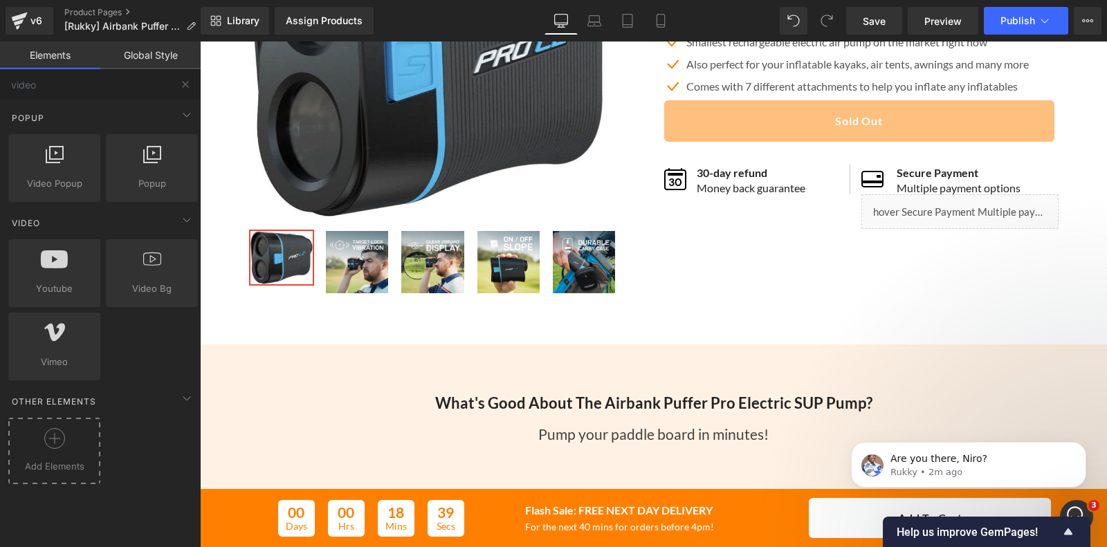
click at [71, 454] on div at bounding box center [54, 443] width 85 height 31
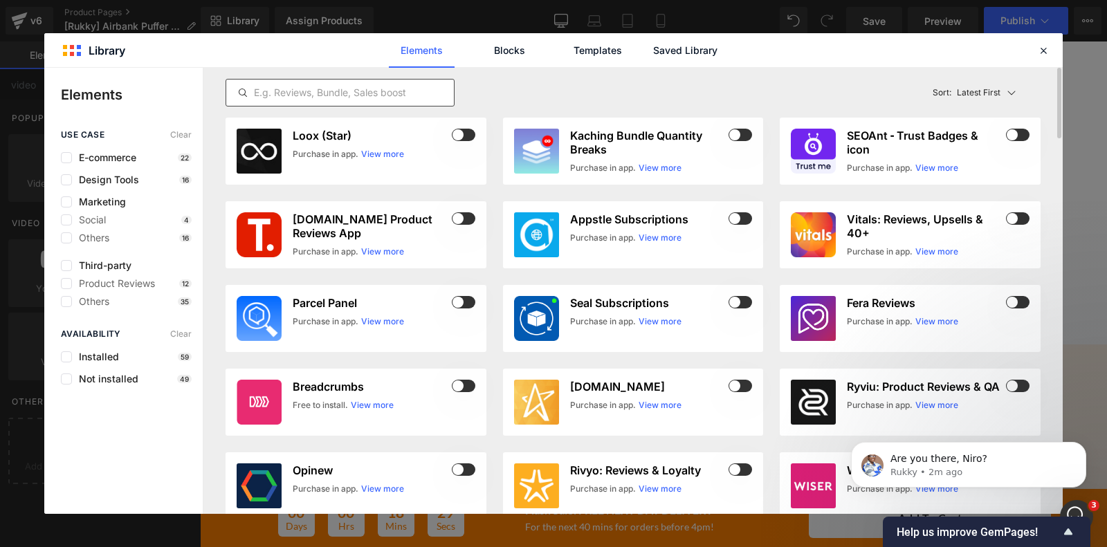
click at [322, 86] on input "text" at bounding box center [340, 92] width 228 height 17
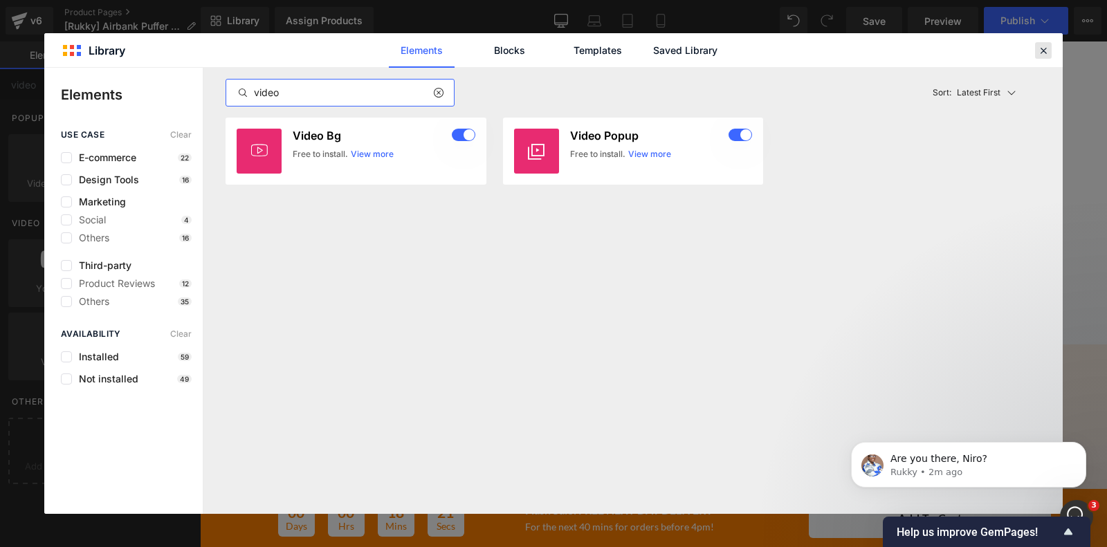
type input "video"
click at [1040, 46] on icon at bounding box center [1043, 50] width 12 height 12
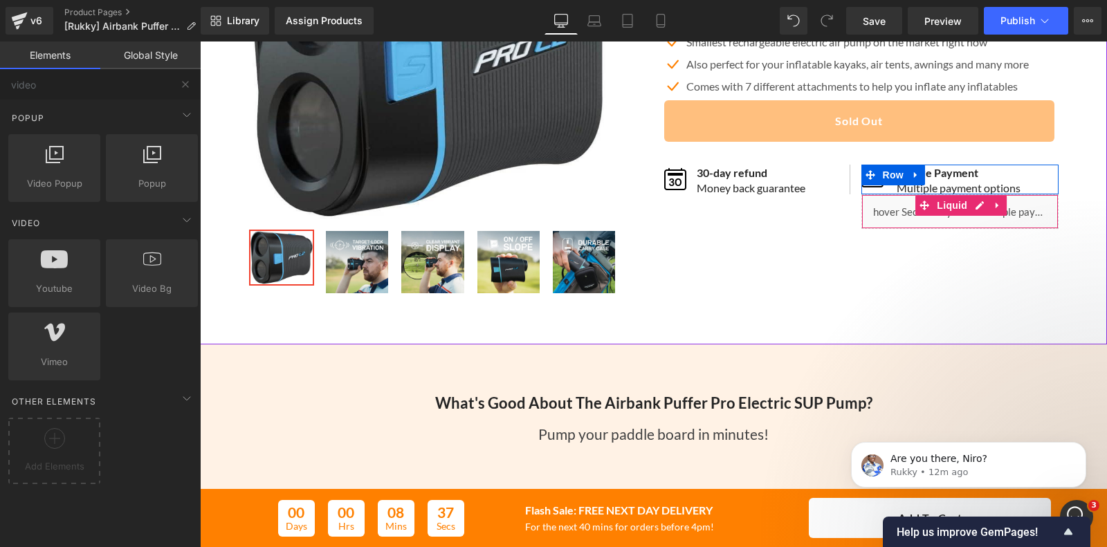
click at [880, 213] on div "Liquid" at bounding box center [959, 211] width 197 height 35
